Goal: Complete application form

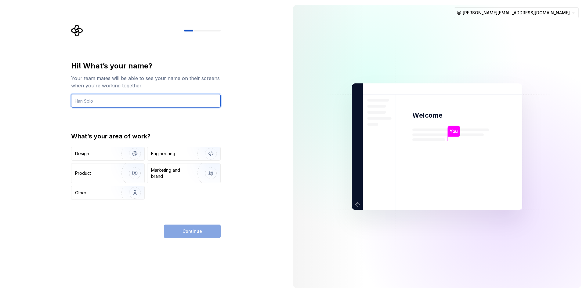
click at [155, 97] on input "text" at bounding box center [146, 100] width 150 height 13
type input "[PERSON_NAME]"
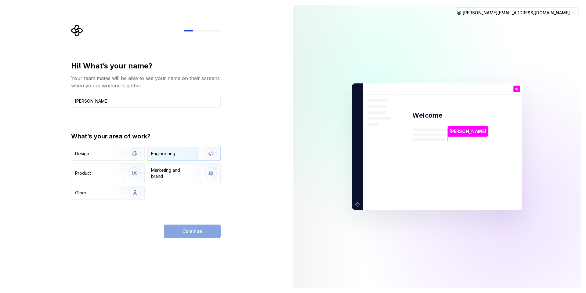
click at [186, 148] on div "Engineering" at bounding box center [183, 153] width 73 height 13
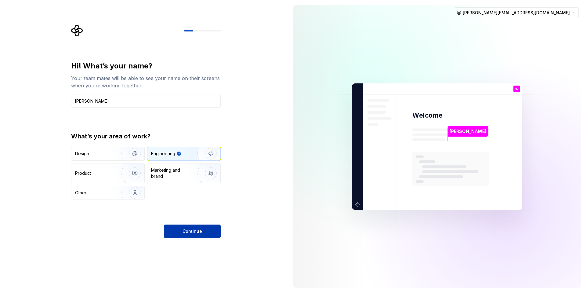
click at [212, 230] on button "Continue" at bounding box center [192, 230] width 57 height 13
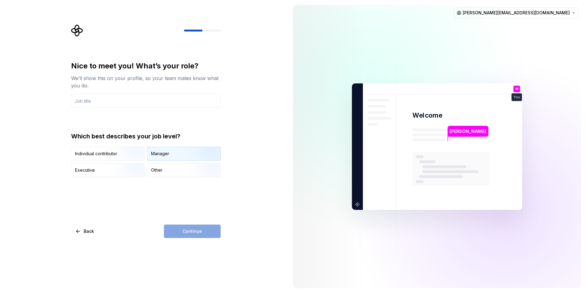
click at [211, 150] on img "button" at bounding box center [205, 161] width 39 height 41
type button "Manager"
click at [139, 103] on input "text" at bounding box center [146, 100] width 150 height 13
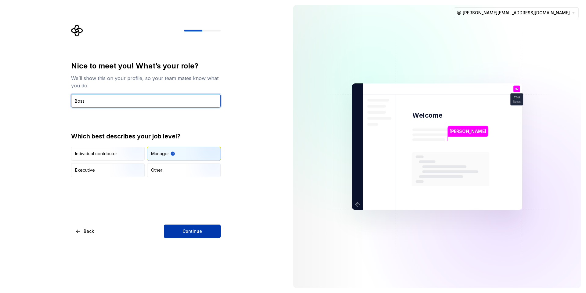
type input "Boss"
click at [208, 229] on button "Continue" at bounding box center [192, 230] width 57 height 13
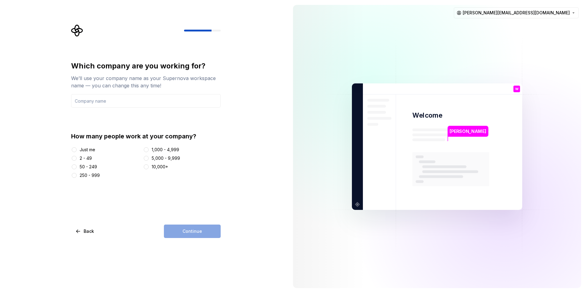
click at [79, 158] on div "2 - 49" at bounding box center [106, 158] width 70 height 6
click at [74, 158] on button "2 - 49" at bounding box center [74, 158] width 5 height 5
click at [110, 101] on input "text" at bounding box center [146, 100] width 150 height 13
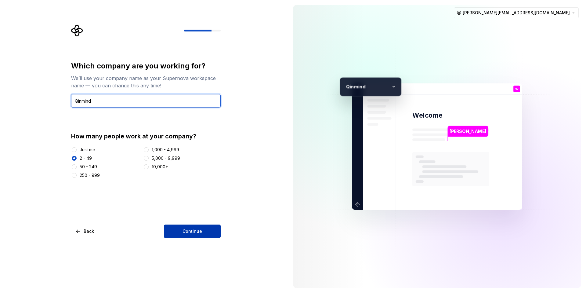
type input "Qinmind"
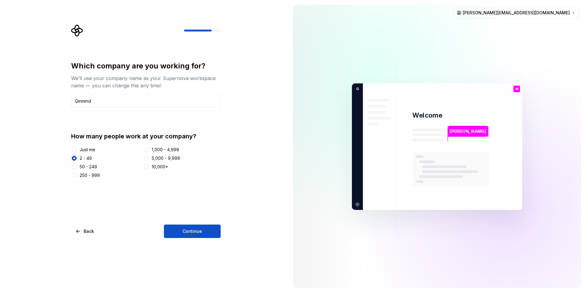
drag, startPoint x: 191, startPoint y: 233, endPoint x: 194, endPoint y: 229, distance: 4.7
click at [191, 233] on span "Continue" at bounding box center [192, 231] width 20 height 6
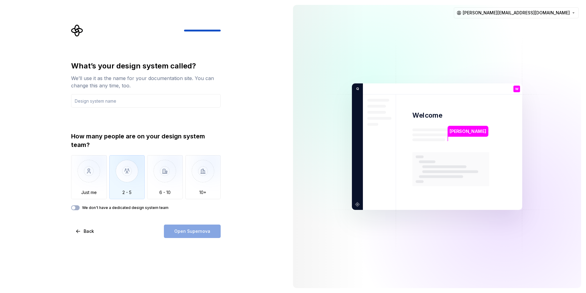
click at [130, 177] on img "button" at bounding box center [127, 175] width 36 height 41
click at [127, 102] on input "text" at bounding box center [146, 100] width 150 height 13
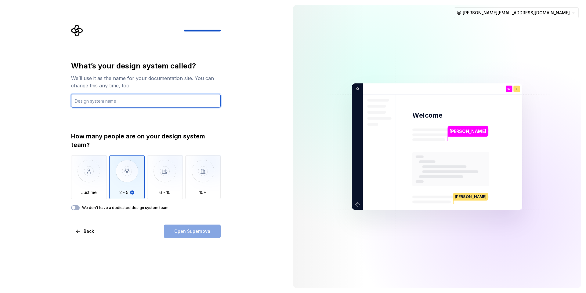
paste input "Precise Hands"
type input "Precise Hands"
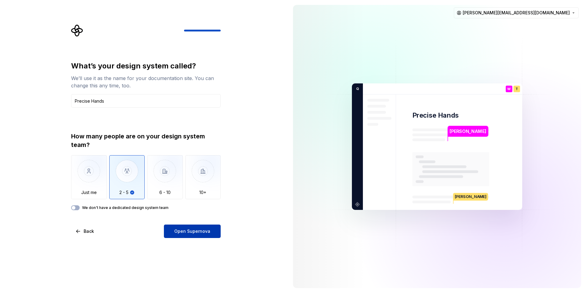
click at [205, 228] on span "Open Supernova" at bounding box center [192, 231] width 36 height 6
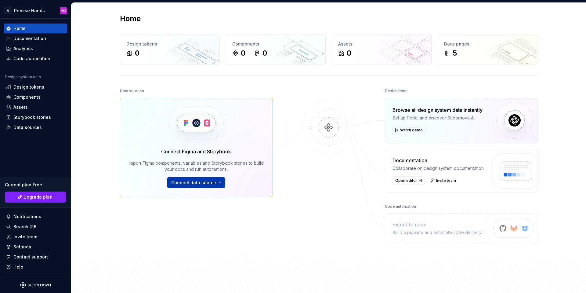
click at [210, 182] on span "Connect data source" at bounding box center [193, 182] width 45 height 6
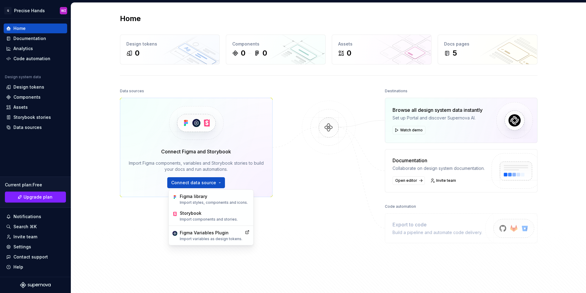
click at [312, 198] on div at bounding box center [328, 174] width 61 height 175
